Goal: Find specific page/section: Find specific page/section

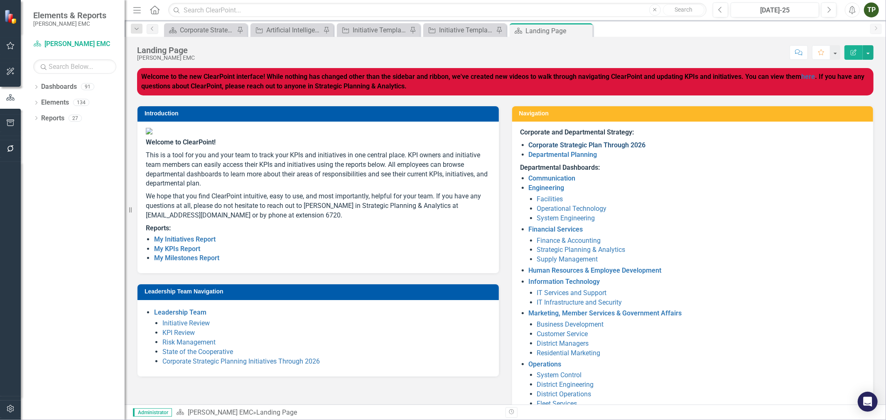
click at [590, 144] on link "Corporate Strategic Plan Through 2026" at bounding box center [587, 145] width 117 height 8
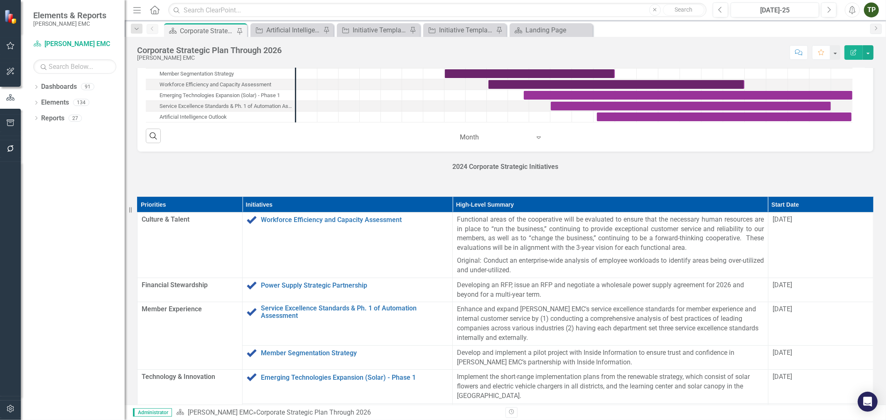
scroll to position [0, 0]
click at [310, 187] on div "2024 Corporate Strategic Initiatives" at bounding box center [505, 174] width 737 height 24
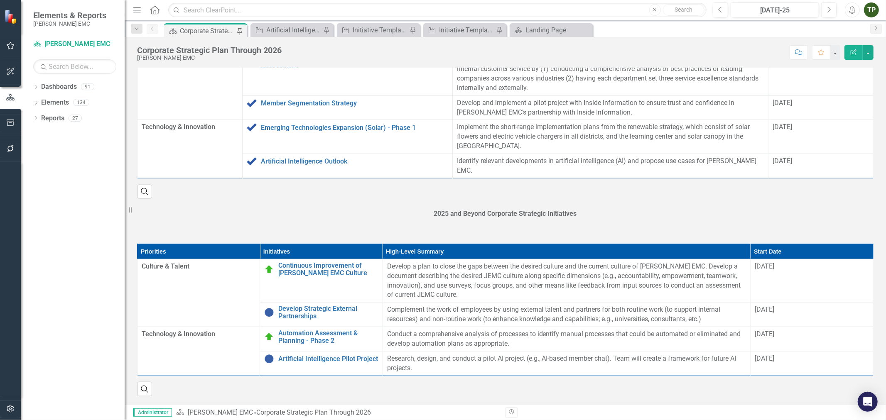
scroll to position [733, 0]
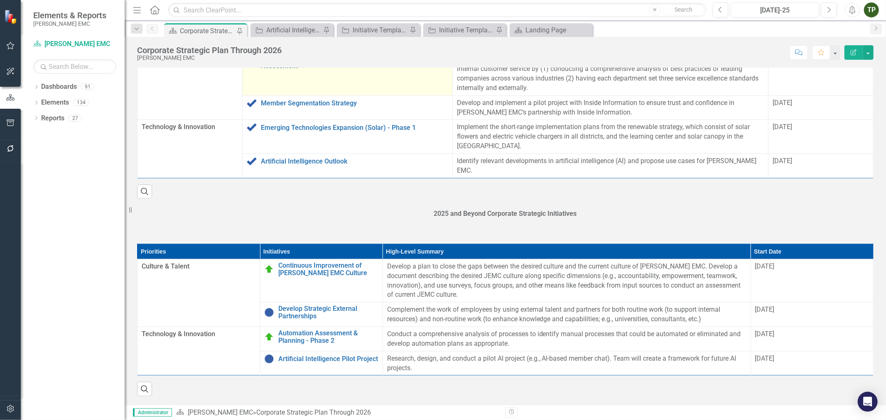
click at [312, 69] on link "Service Excellence Standards & Ph. 1 of Automation Assessment" at bounding box center [354, 62] width 187 height 15
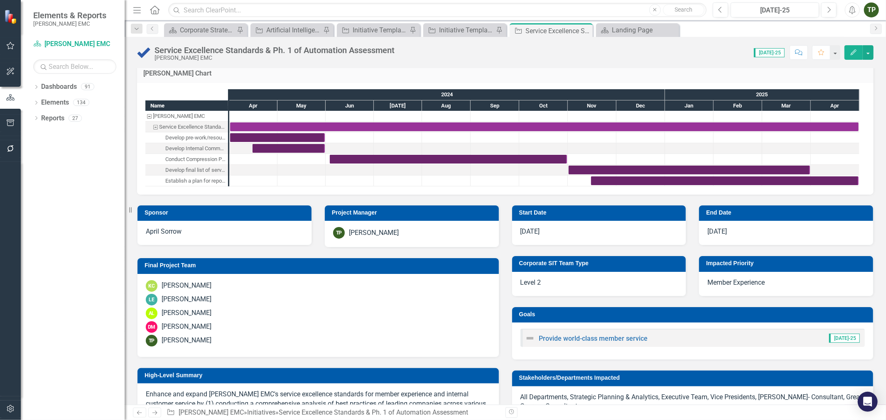
scroll to position [138, 0]
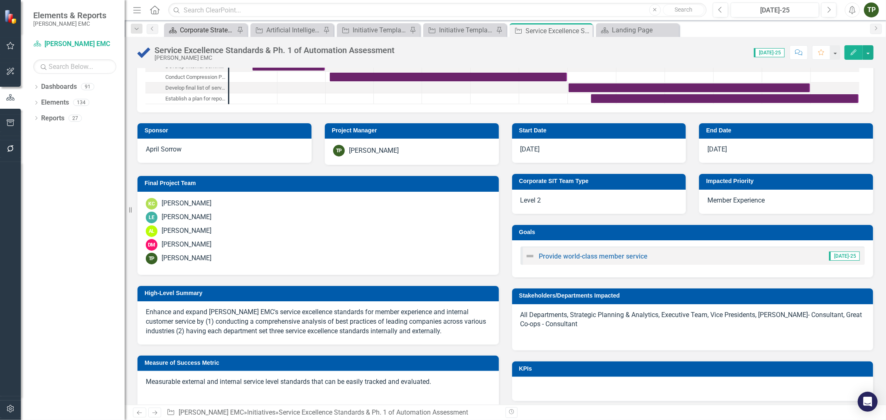
click at [212, 34] on div "Corporate Strategic Plan Through 2026" at bounding box center [207, 30] width 55 height 10
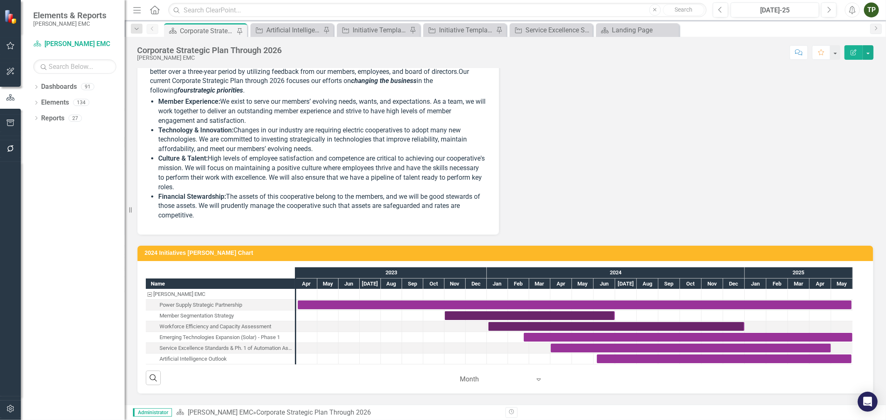
scroll to position [184, 0]
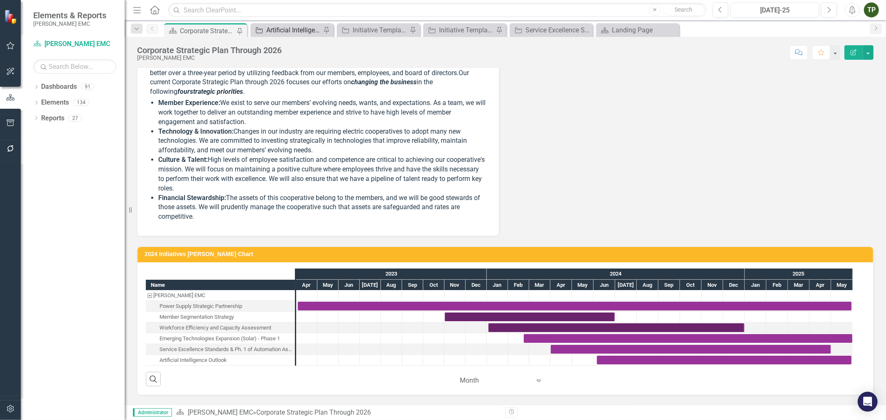
drag, startPoint x: 283, startPoint y: 20, endPoint x: 285, endPoint y: 26, distance: 6.0
click at [283, 20] on div "Dropdown Search Dashboard Corporate Strategic Plan Through 2026 Pin Initiative …" at bounding box center [506, 28] width 762 height 17
click at [447, 26] on div "Initiative Template DPT" at bounding box center [466, 30] width 55 height 10
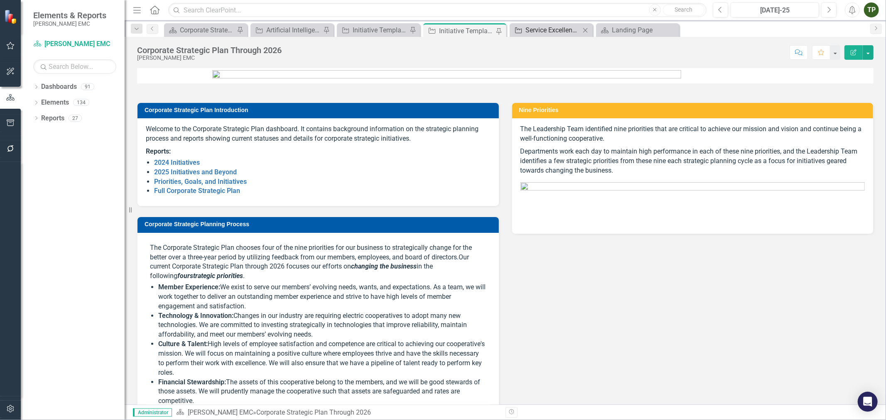
click at [556, 31] on div "Service Excellence Standards & Ph. 1 of Automation Assessment" at bounding box center [553, 30] width 55 height 10
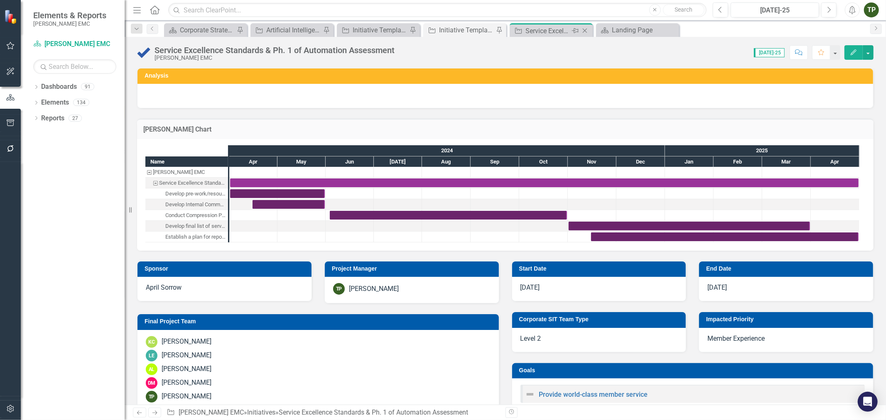
checkbox input "true"
click at [454, 32] on div "Initiative Template DPT" at bounding box center [466, 30] width 55 height 10
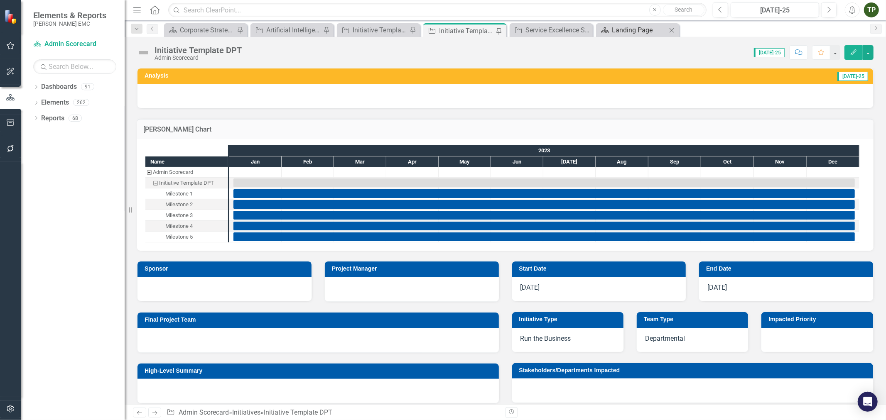
click at [634, 27] on div "Landing Page" at bounding box center [639, 30] width 55 height 10
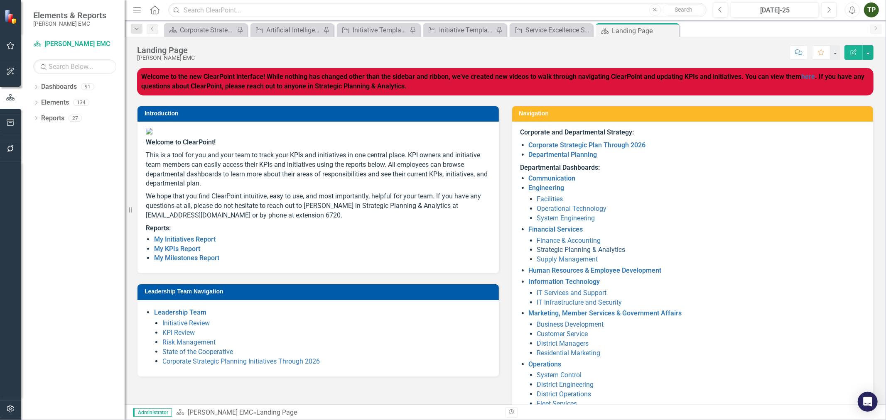
click at [570, 248] on link "Strategic Planning & Analytics" at bounding box center [581, 250] width 88 height 8
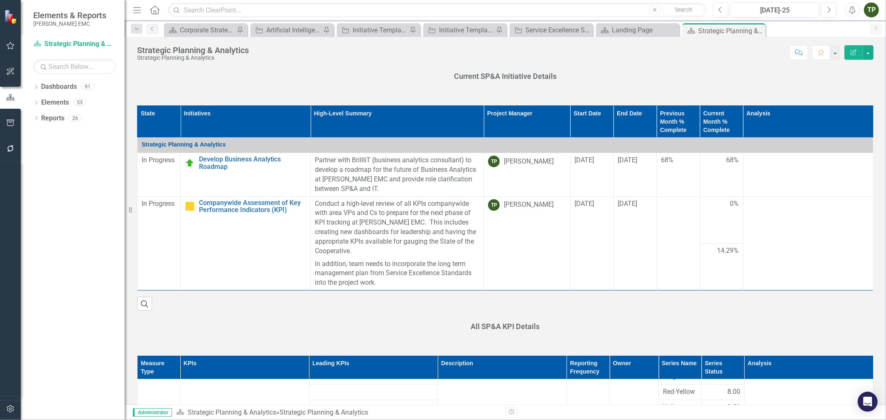
scroll to position [184, 0]
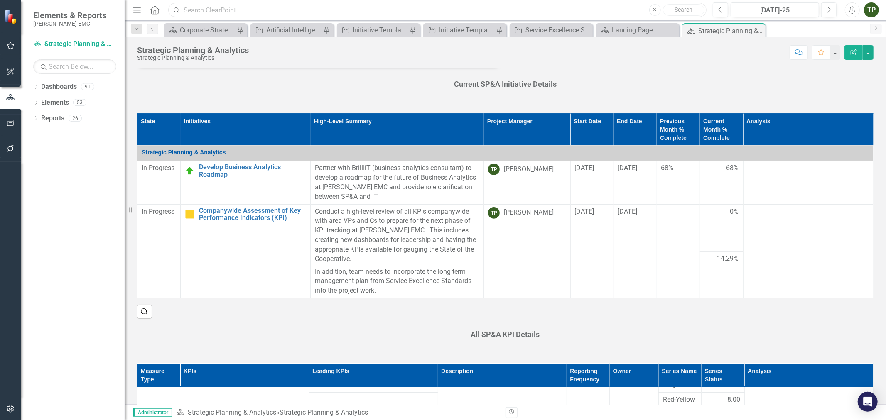
click at [313, 9] on input "text" at bounding box center [437, 10] width 538 height 15
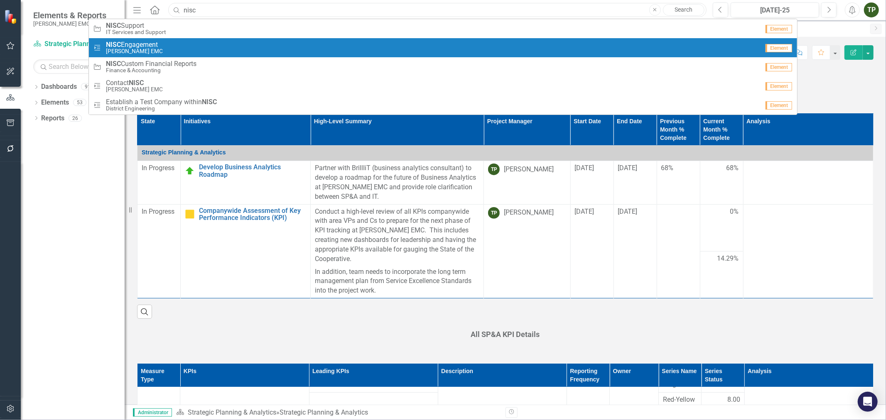
type input "nisc"
click at [162, 43] on div "Milestone NISC Engagement [PERSON_NAME] EMC" at bounding box center [426, 48] width 666 height 14
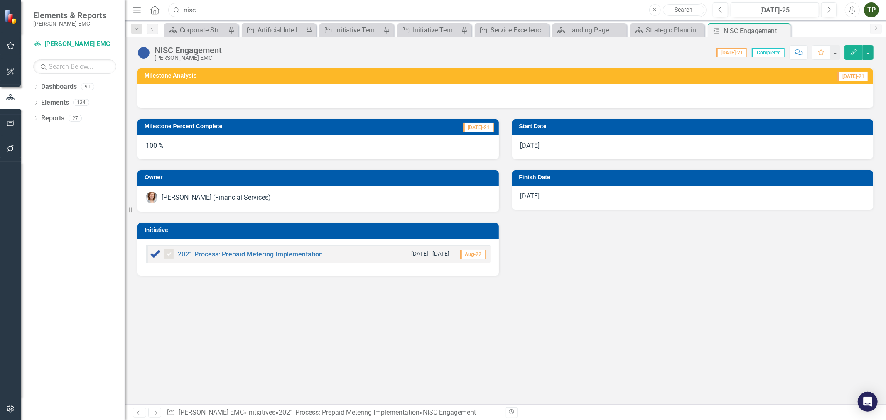
click at [219, 10] on input "nisc" at bounding box center [437, 10] width 538 height 15
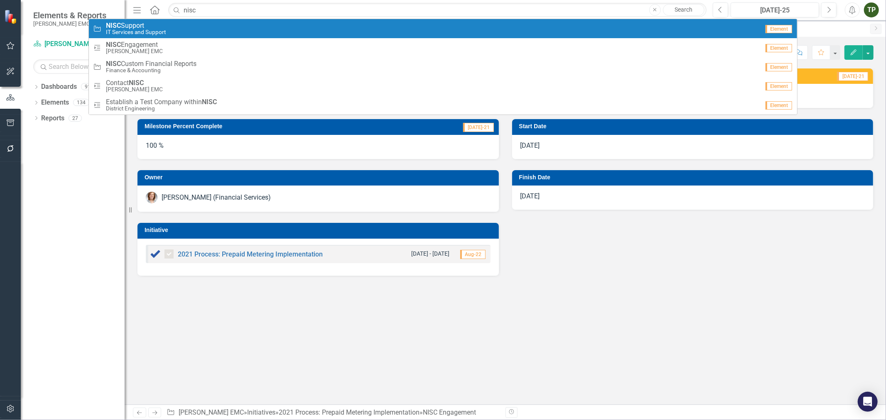
click at [110, 25] on strong "NISC" at bounding box center [113, 26] width 15 height 8
